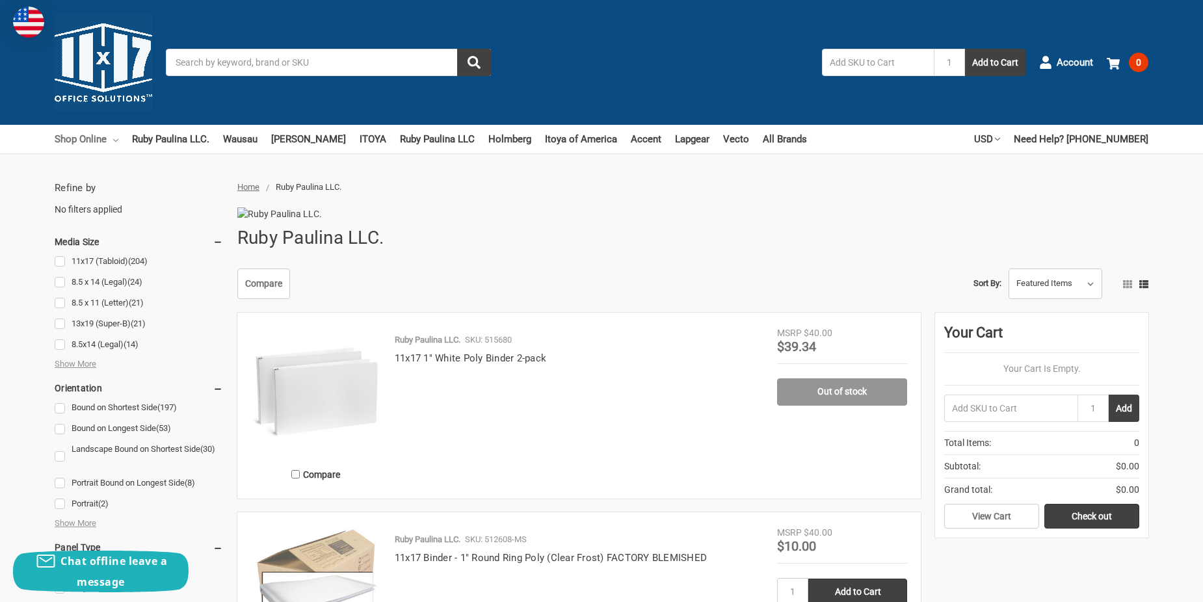
click at [77, 139] on link "Shop Online" at bounding box center [87, 139] width 64 height 29
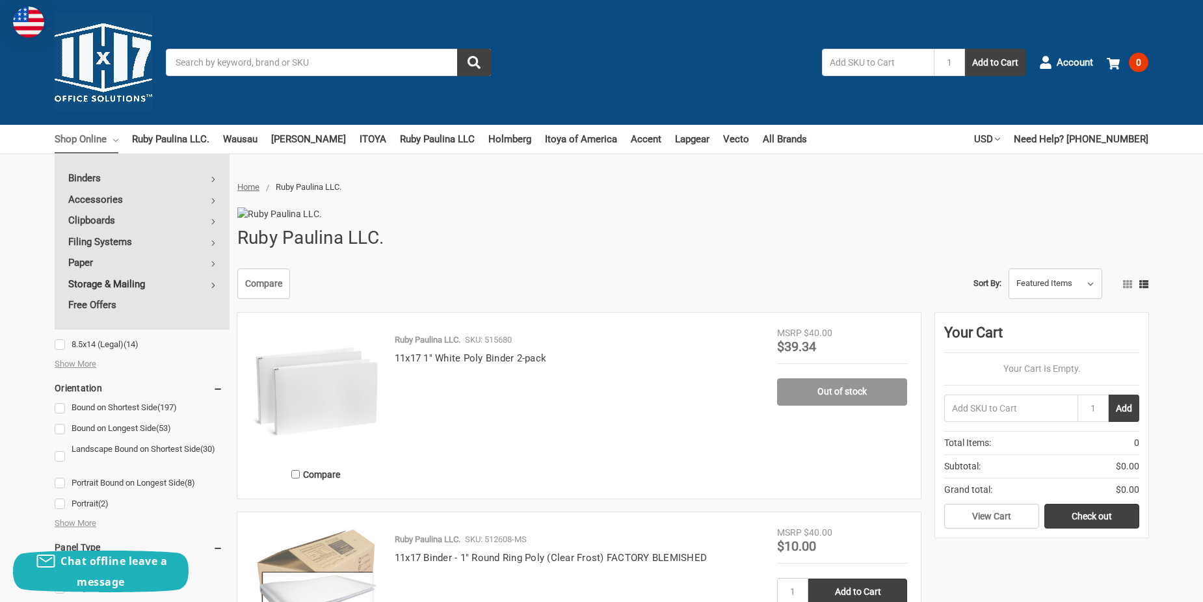
click at [81, 284] on link "Storage & Mailing" at bounding box center [142, 284] width 175 height 21
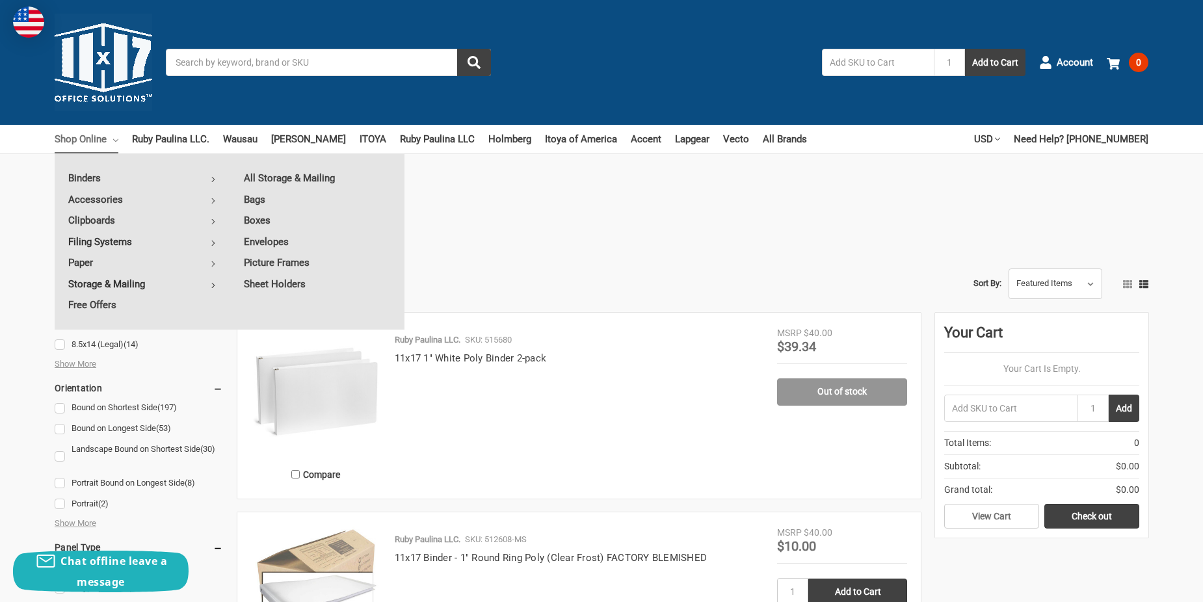
click at [84, 242] on link "Filing Systems" at bounding box center [142, 241] width 175 height 21
click at [289, 196] on link "Desk Trays" at bounding box center [317, 199] width 174 height 21
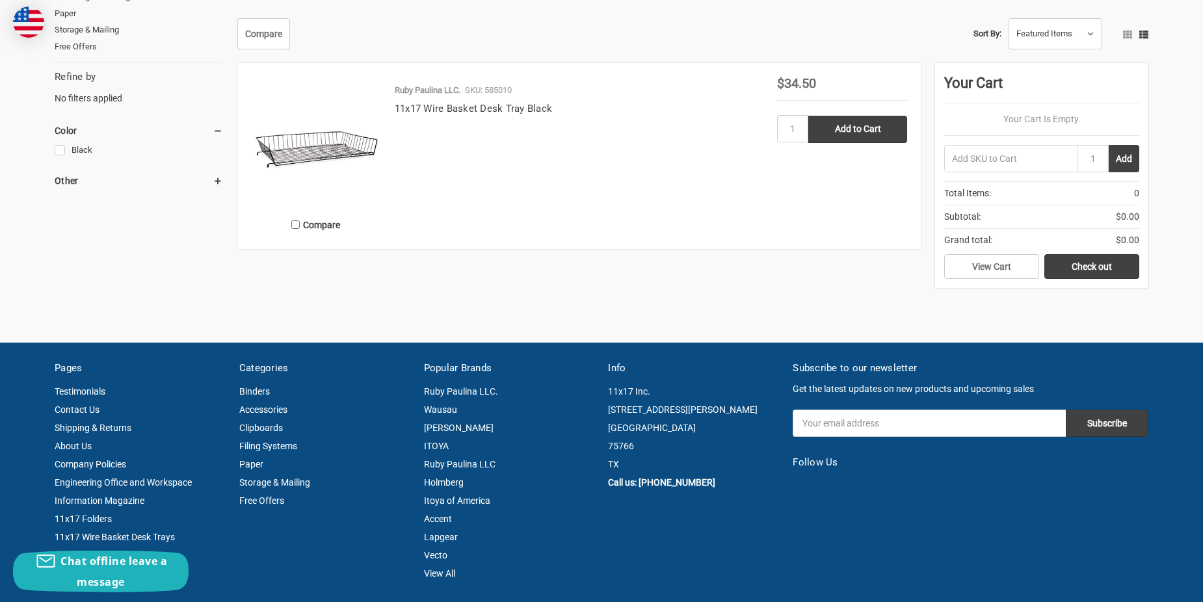
scroll to position [130, 0]
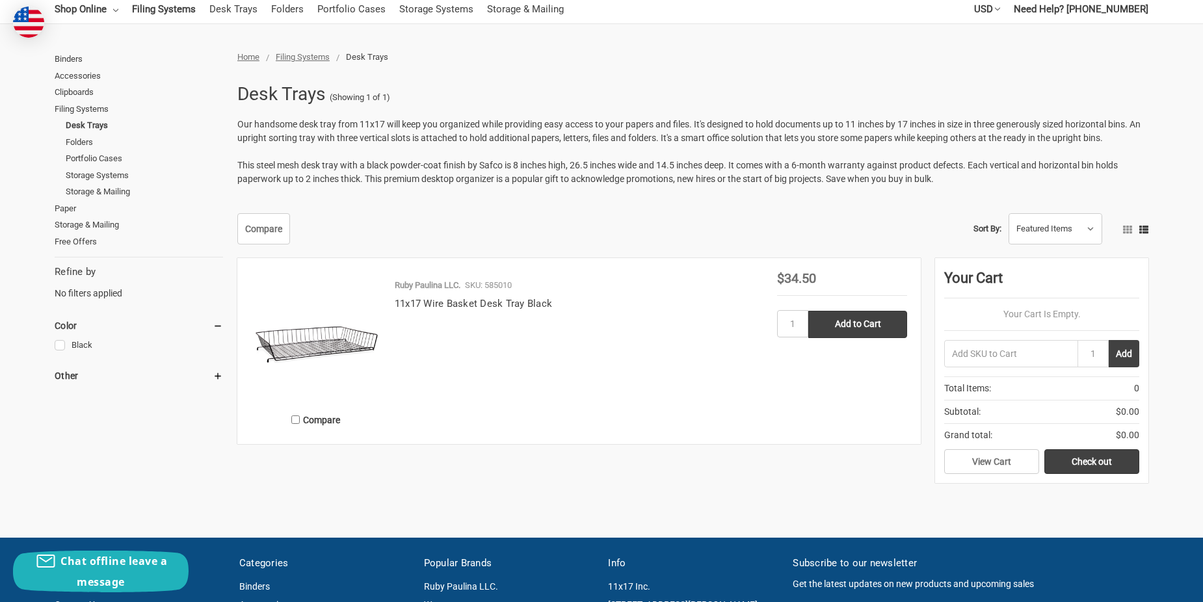
click at [348, 342] on img at bounding box center [316, 337] width 130 height 130
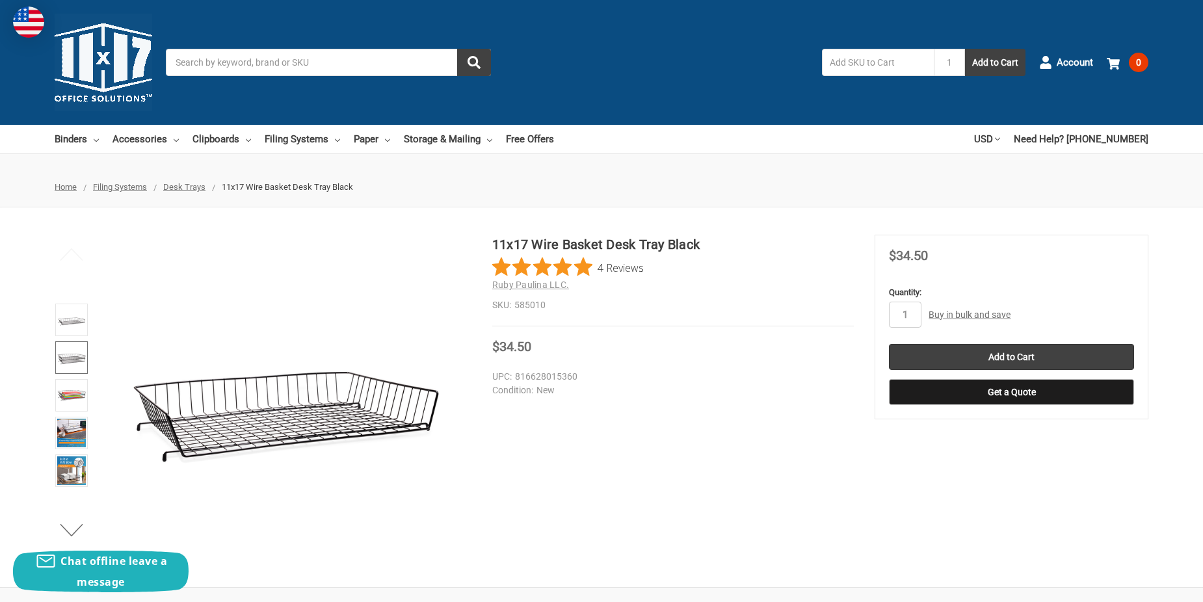
click at [79, 358] on img at bounding box center [71, 357] width 29 height 29
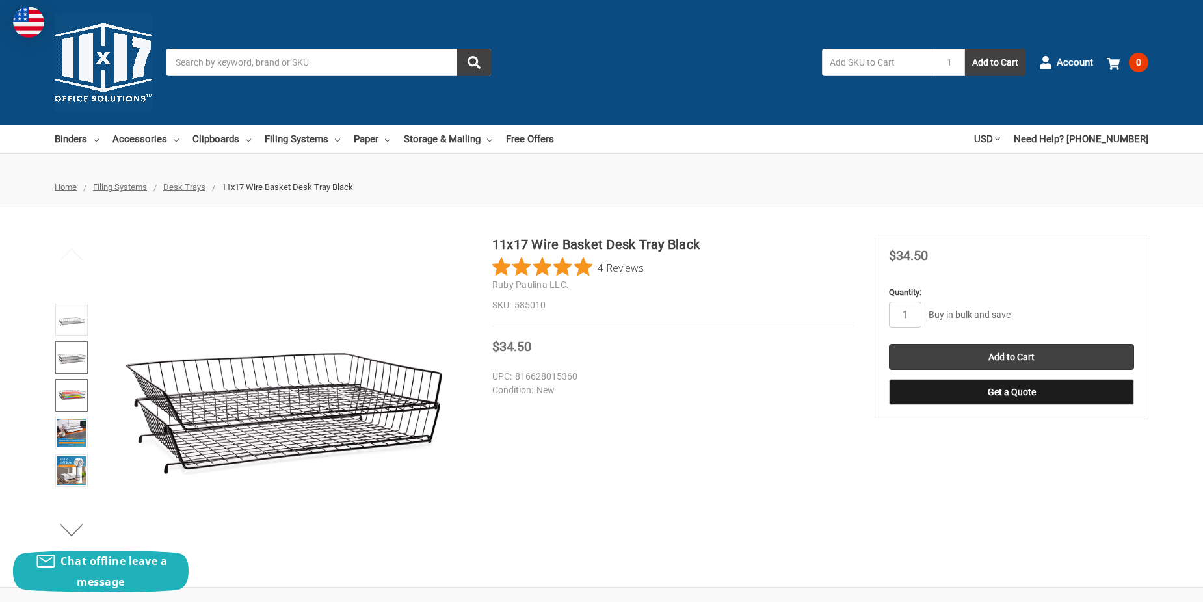
click at [69, 398] on img at bounding box center [71, 395] width 29 height 29
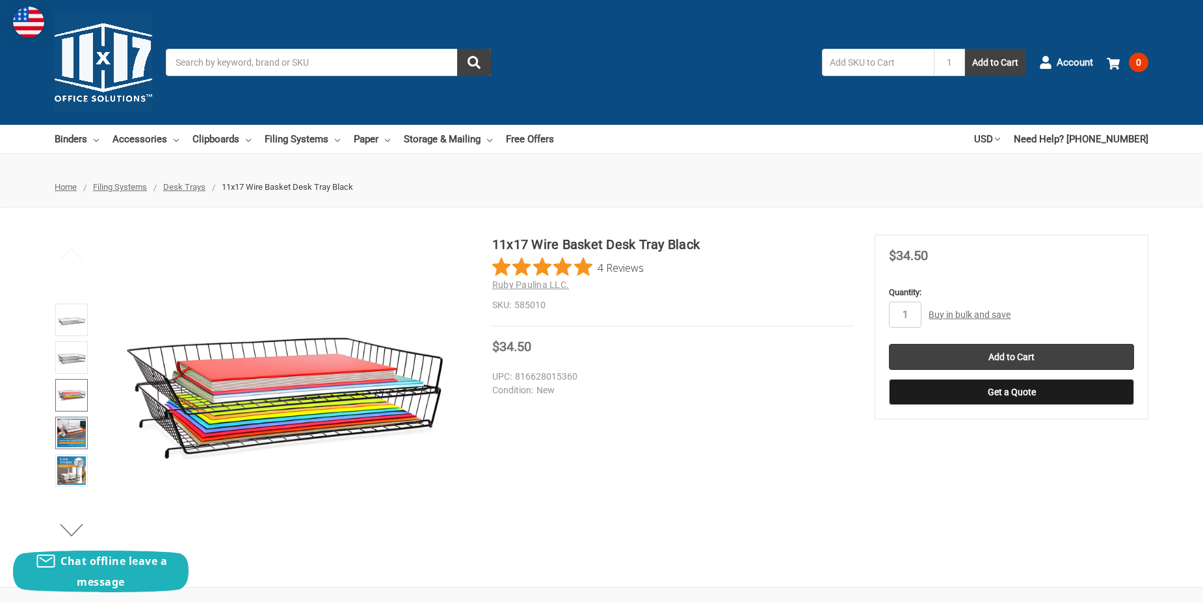
click at [70, 423] on img at bounding box center [71, 433] width 29 height 29
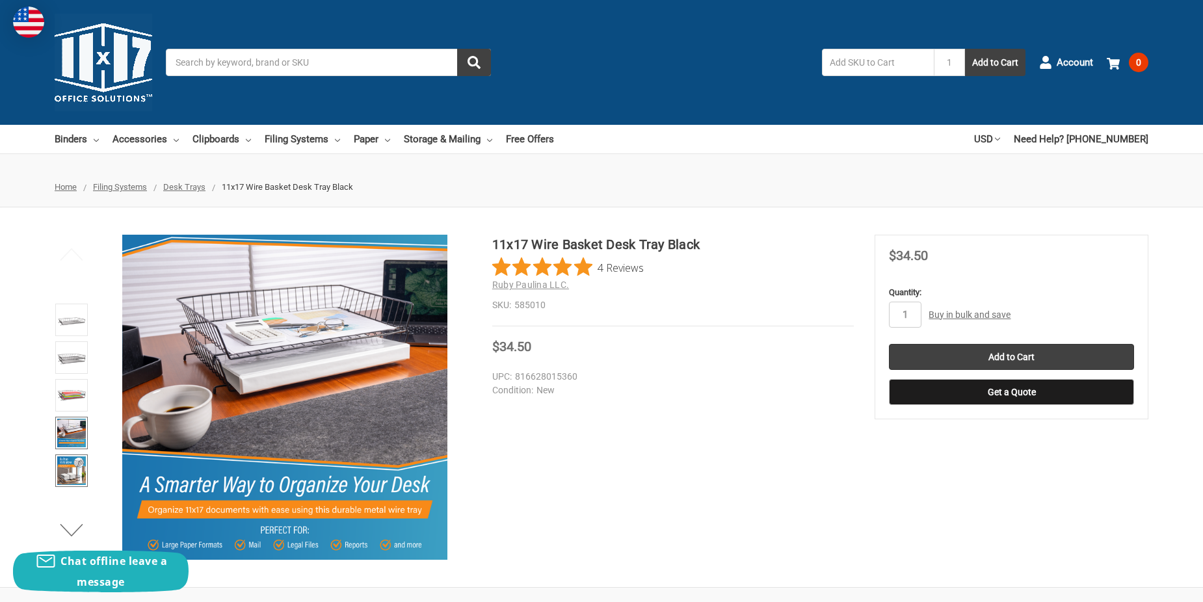
click at [70, 460] on img at bounding box center [71, 470] width 29 height 29
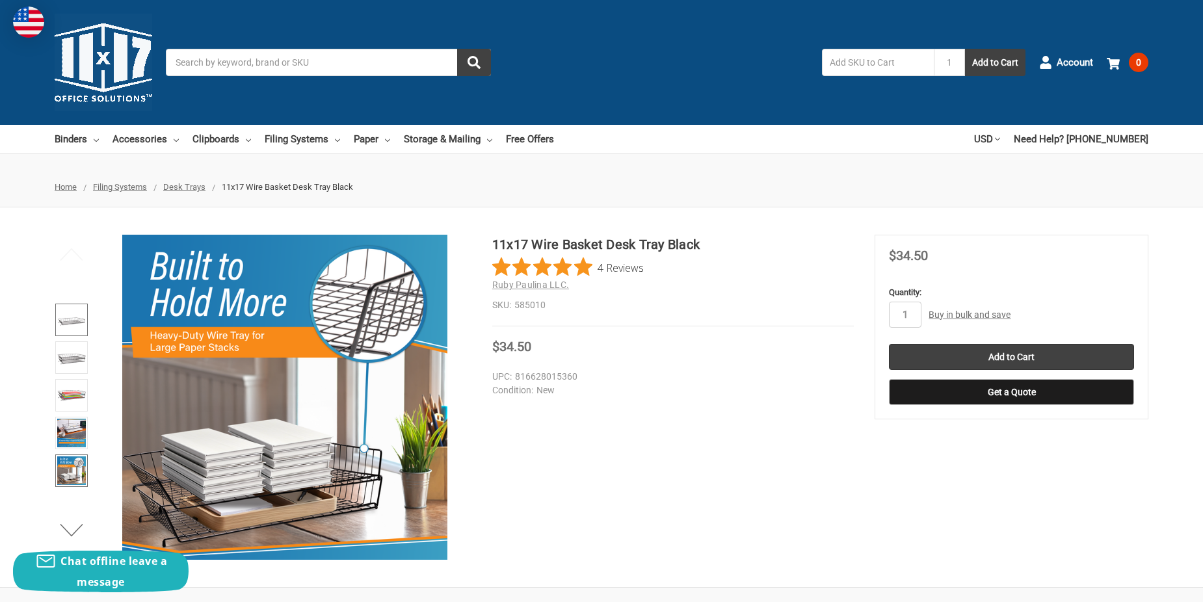
click at [73, 325] on img at bounding box center [71, 320] width 29 height 29
